Goal: Find specific page/section: Find specific page/section

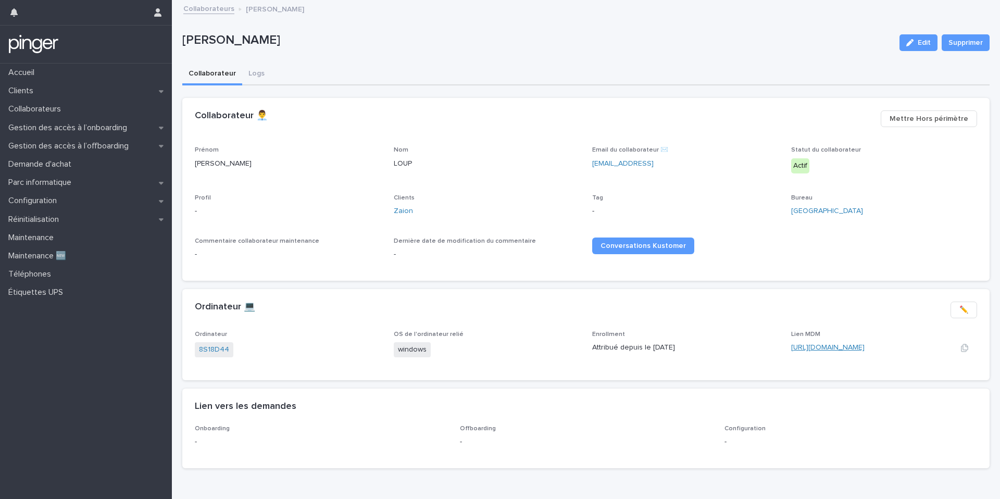
click at [821, 345] on link "https://eu.ninjarmm.com/#/deviceDashboard/5520/overview" at bounding box center [827, 347] width 73 height 7
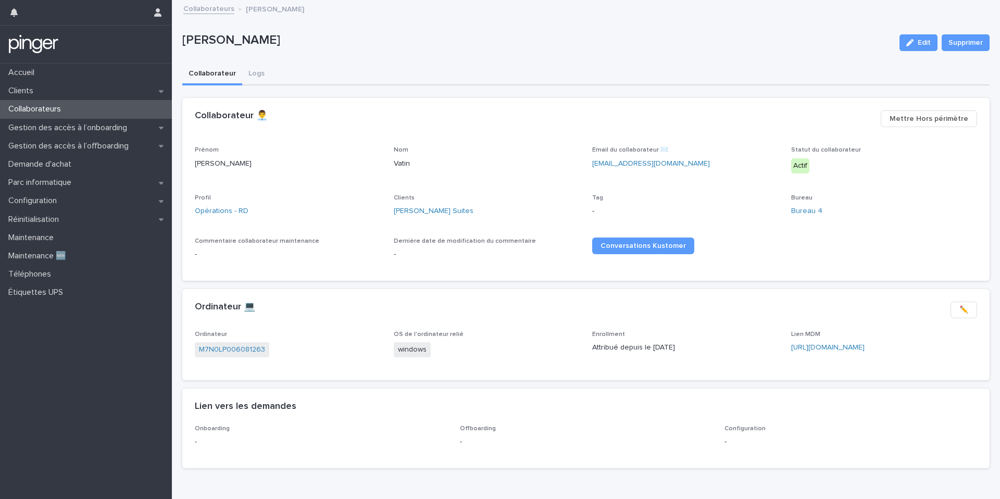
click at [746, 342] on p "Attribué depuis le [DATE]" at bounding box center [685, 347] width 186 height 11
click at [814, 347] on link "https://eu.ninjarmm.com/#/deviceDashboard/653/overview" at bounding box center [827, 347] width 73 height 7
click at [415, 214] on link "Edgar Suites" at bounding box center [434, 211] width 80 height 11
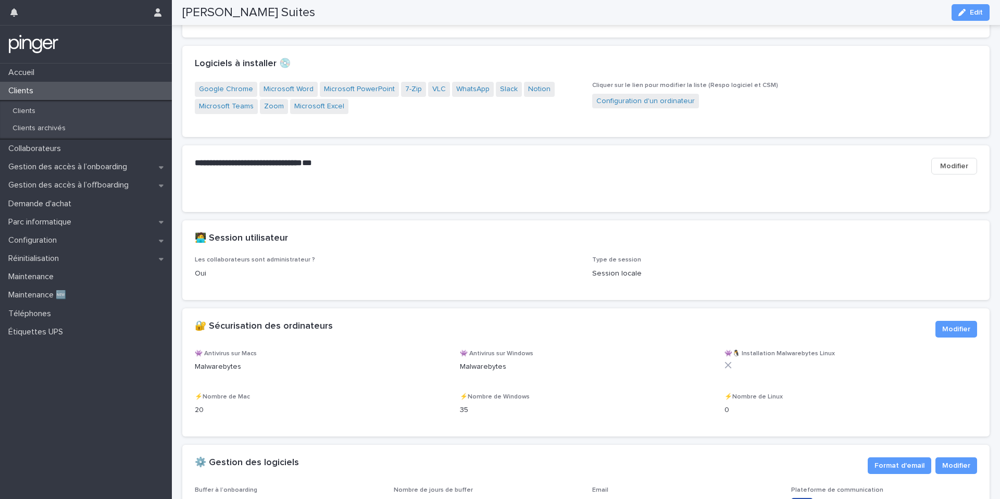
scroll to position [988, 0]
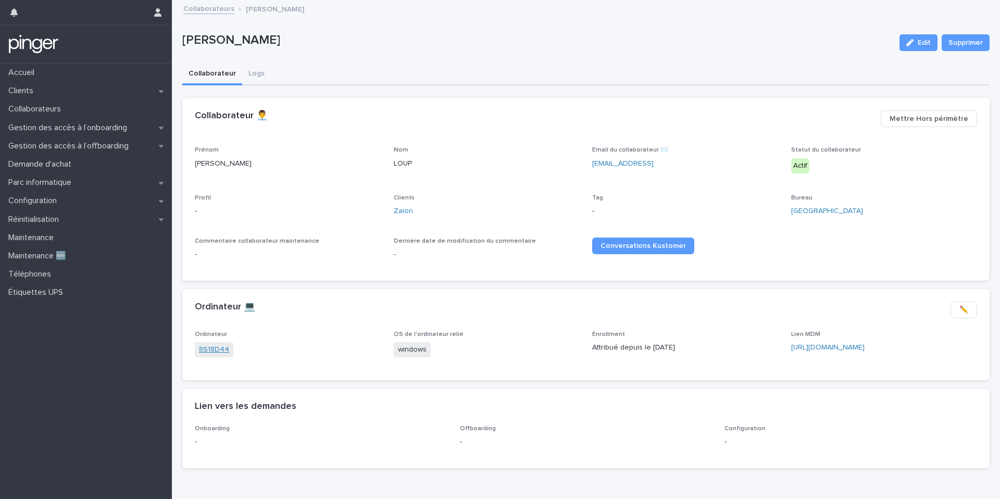
click at [208, 353] on link "8S18D44" at bounding box center [214, 349] width 30 height 11
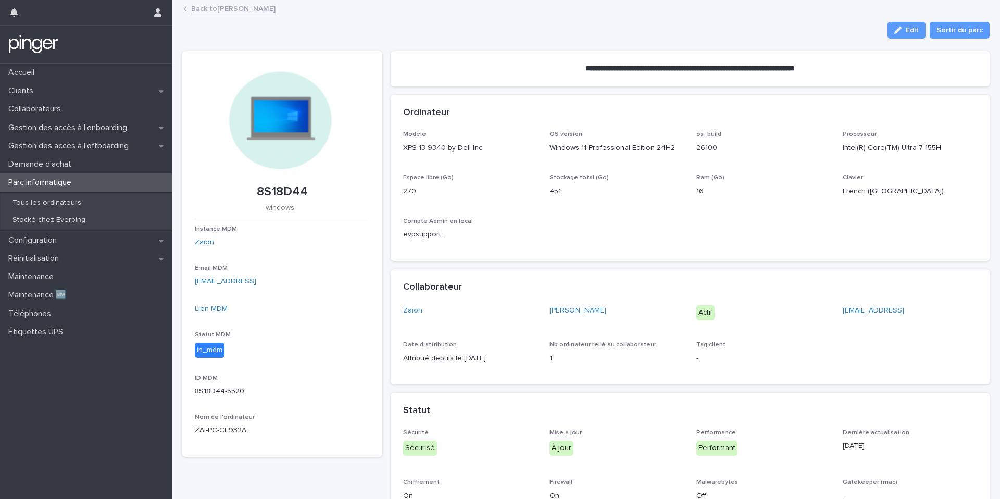
click at [286, 192] on p "8S18D44" at bounding box center [282, 191] width 175 height 15
copy p "8S18D44"
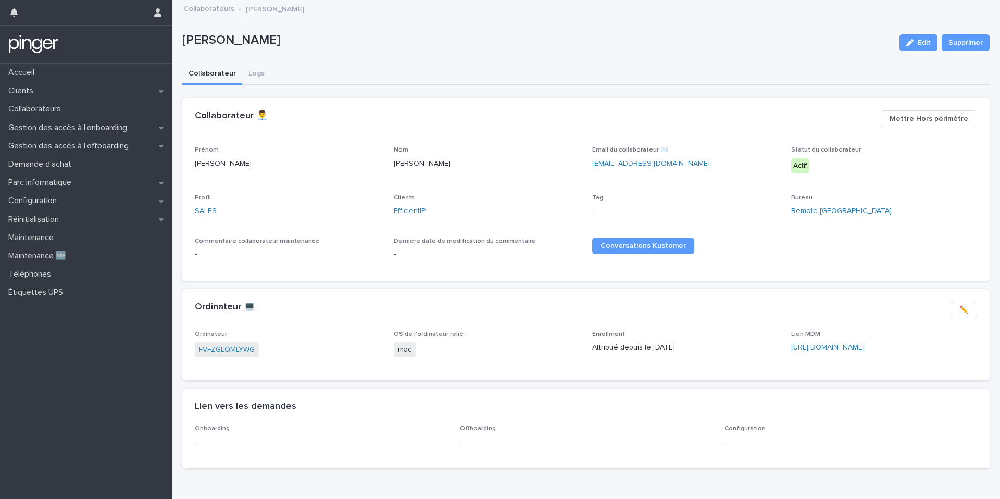
click at [223, 358] on div "FVFZGLQMLYWG" at bounding box center [288, 350] width 186 height 17
click at [228, 350] on link "FVFZGLQMLYWG" at bounding box center [227, 349] width 56 height 11
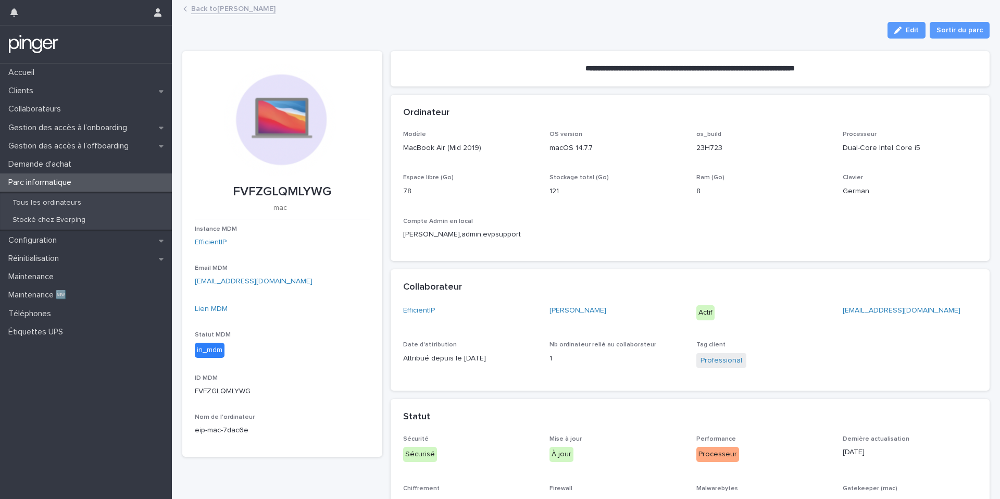
click at [285, 195] on p "FVFZGLQMLYWG" at bounding box center [282, 191] width 175 height 15
click at [238, 389] on p "FVFZGLQMLYWG" at bounding box center [282, 391] width 175 height 11
copy p "FVFZGLQMLYWG"
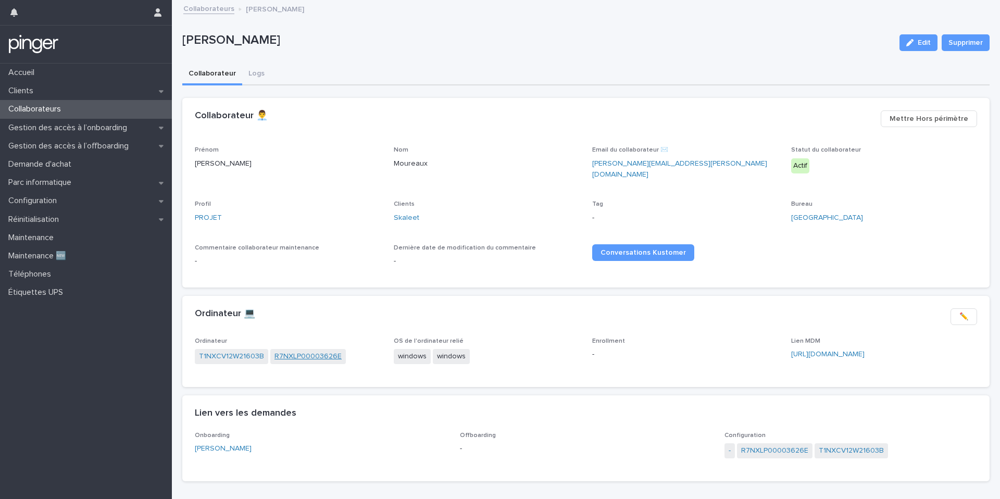
click at [305, 351] on link "R7NXLP00003626E" at bounding box center [307, 356] width 67 height 11
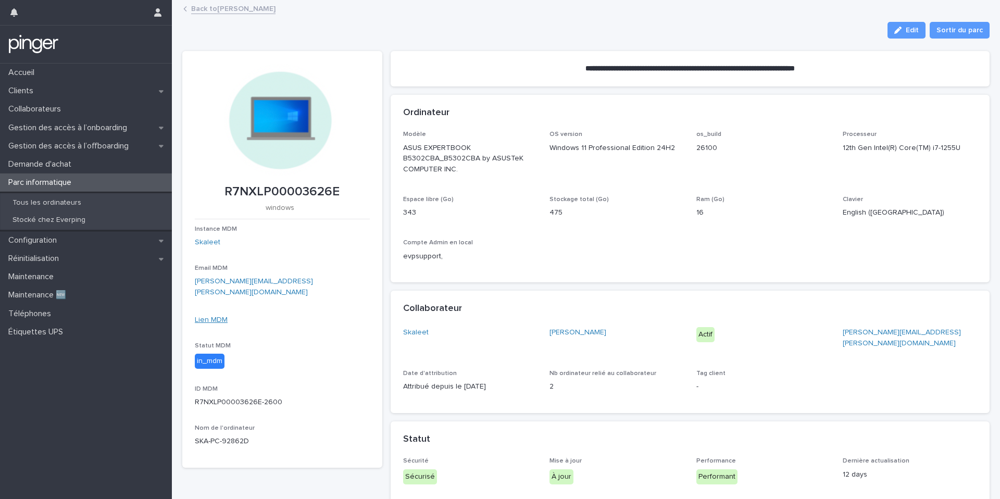
click at [217, 316] on link "Lien MDM" at bounding box center [211, 319] width 33 height 7
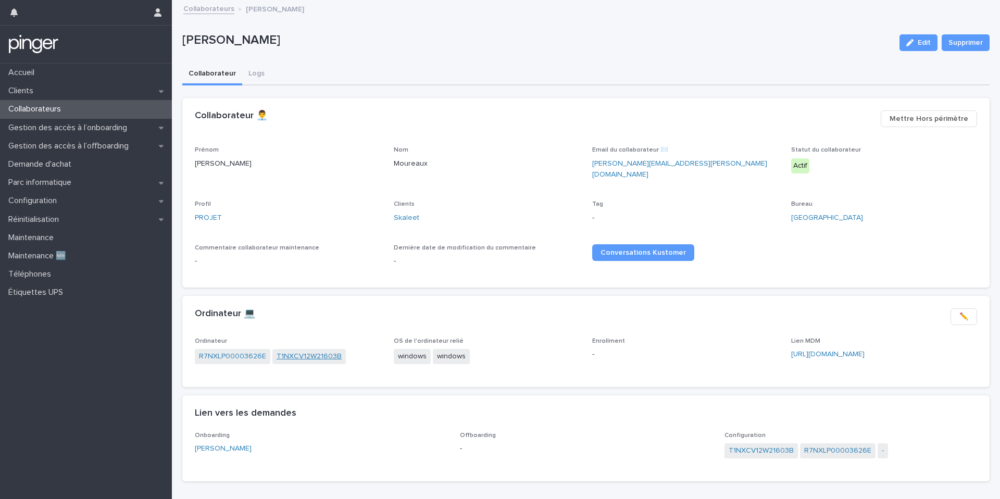
click at [301, 351] on link "T1NXCV12W21603B" at bounding box center [308, 356] width 65 height 11
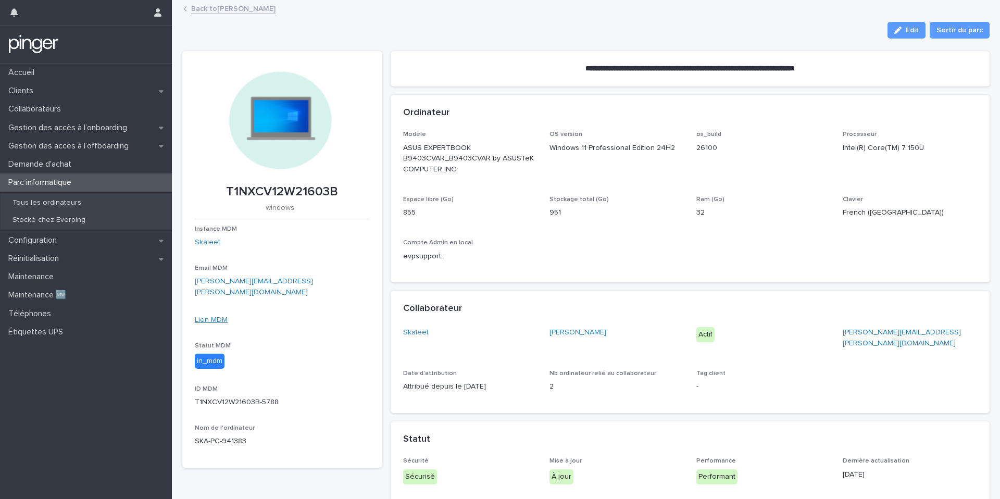
click at [220, 316] on link "Lien MDM" at bounding box center [211, 319] width 33 height 7
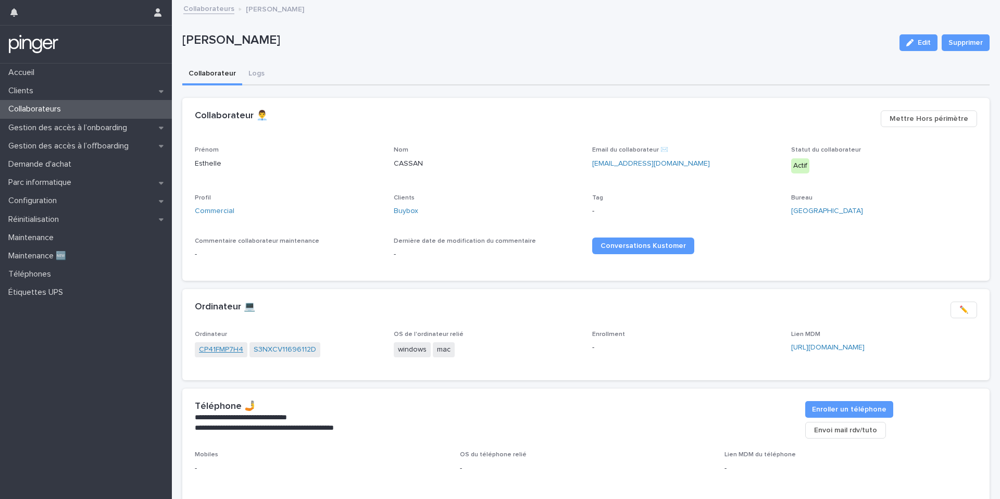
click at [231, 344] on link "CP41FMP7H4" at bounding box center [221, 349] width 44 height 11
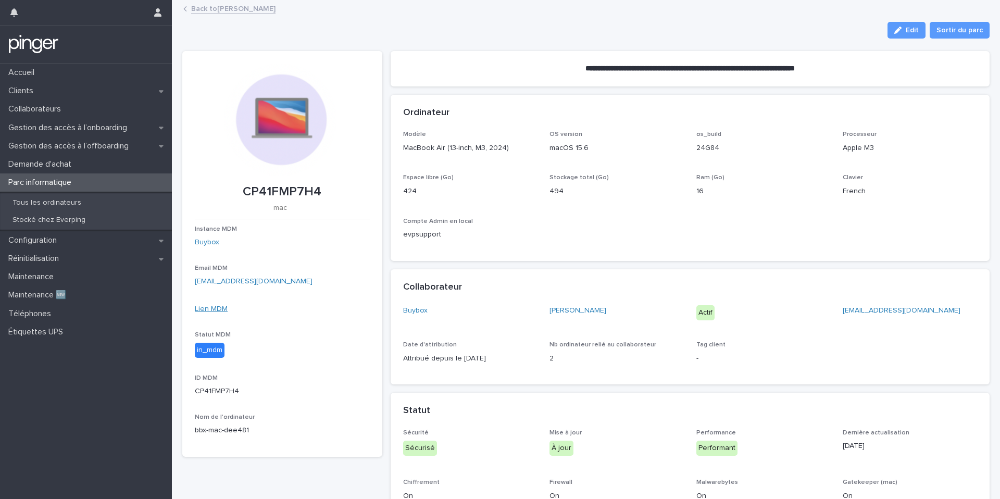
click at [217, 306] on link "Lien MDM" at bounding box center [211, 308] width 33 height 7
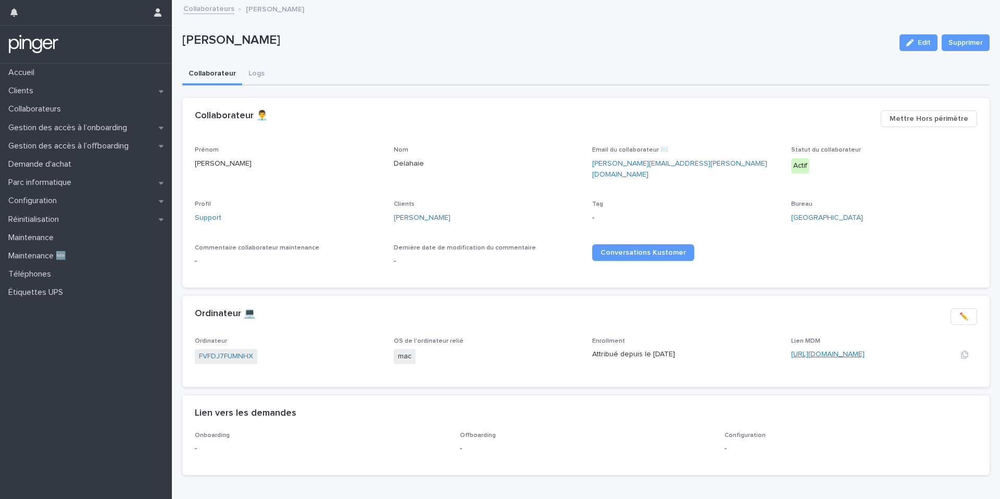
click at [862, 350] on link "[URL][DOMAIN_NAME]" at bounding box center [827, 353] width 73 height 7
